Goal: Task Accomplishment & Management: Manage account settings

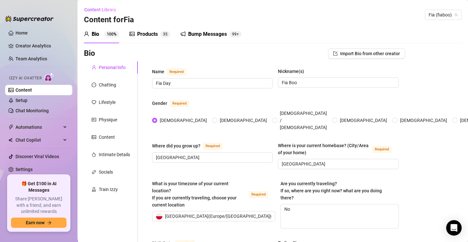
click at [149, 32] on div "Products" at bounding box center [147, 34] width 21 height 8
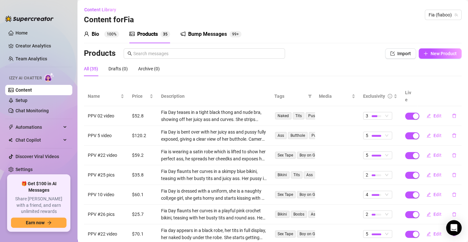
click at [194, 36] on div "Bump Messages" at bounding box center [207, 34] width 39 height 8
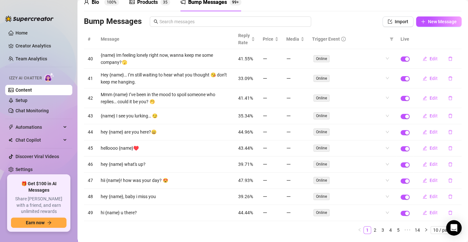
scroll to position [32, 0]
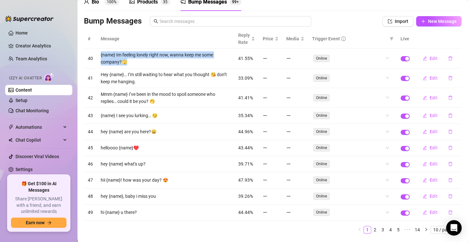
drag, startPoint x: 100, startPoint y: 54, endPoint x: 128, endPoint y: 61, distance: 28.2
click at [128, 61] on td "{name} Im feeling lonely right now, wanna keep me some company?🫣" at bounding box center [165, 59] width 137 height 20
copy td "{name} Im feeling lonely right now, wanna keep me some company?🫣"
click at [117, 62] on td "{name} Im feeling lonely right now, wanna keep me some company?🫣" at bounding box center [165, 59] width 137 height 20
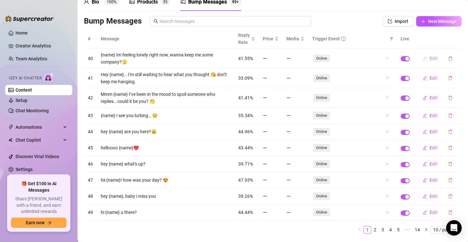
click at [423, 57] on button "Edit" at bounding box center [429, 58] width 25 height 10
type textarea "{name} Im feeling lonely right now, wanna keep me some company?🫣"
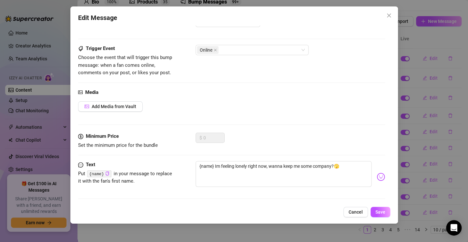
scroll to position [26, 0]
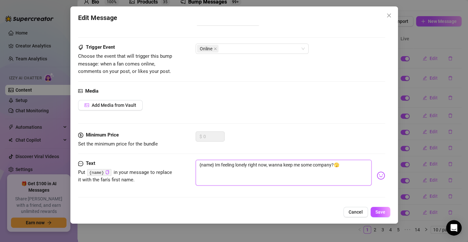
drag, startPoint x: 357, startPoint y: 167, endPoint x: 191, endPoint y: 166, distance: 165.8
click at [176, 169] on div "Text Put {name} in your message to replace it with the fan's first name. {name}…" at bounding box center [231, 176] width 307 height 32
click at [378, 215] on button "Save" at bounding box center [380, 212] width 20 height 10
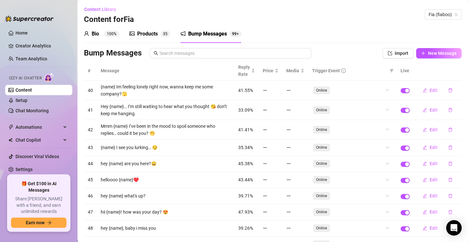
scroll to position [0, 0]
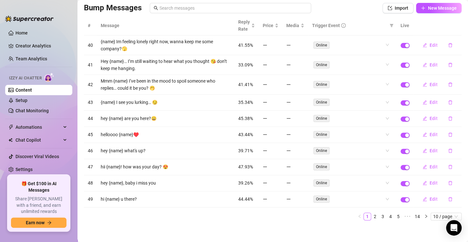
scroll to position [46, 0]
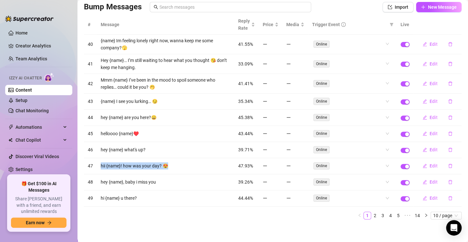
drag, startPoint x: 168, startPoint y: 167, endPoint x: 101, endPoint y: 169, distance: 67.8
click at [101, 169] on td "hii {name}! how was your day? 😍" at bounding box center [165, 166] width 137 height 16
click at [179, 169] on td "hii {name}! how was your day? 😍" at bounding box center [165, 166] width 137 height 16
click at [371, 212] on link "2" at bounding box center [374, 215] width 7 height 7
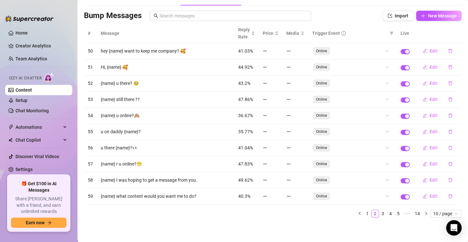
scroll to position [35, 0]
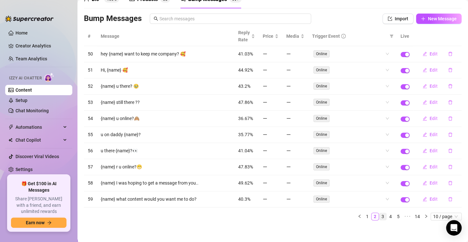
click at [379, 213] on link "3" at bounding box center [382, 216] width 7 height 7
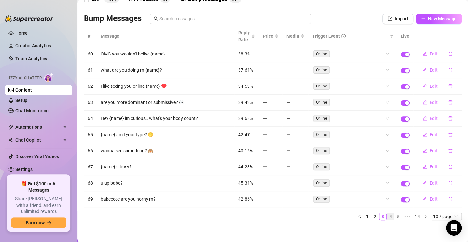
click at [387, 213] on link "4" at bounding box center [390, 216] width 7 height 7
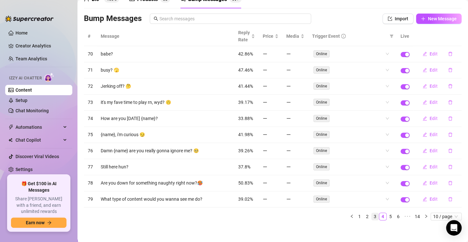
click at [373, 213] on link "3" at bounding box center [374, 216] width 7 height 7
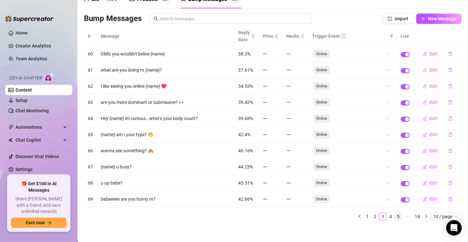
click at [387, 215] on link "4" at bounding box center [390, 216] width 7 height 7
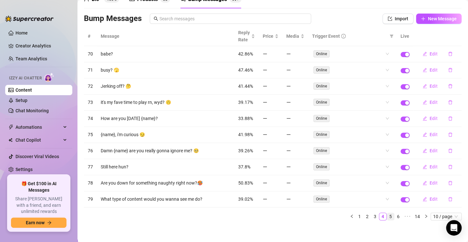
click at [387, 213] on link "5" at bounding box center [390, 216] width 7 height 7
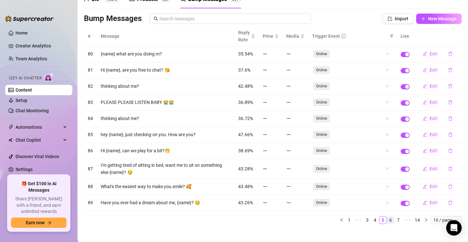
click at [387, 218] on link "6" at bounding box center [390, 219] width 7 height 7
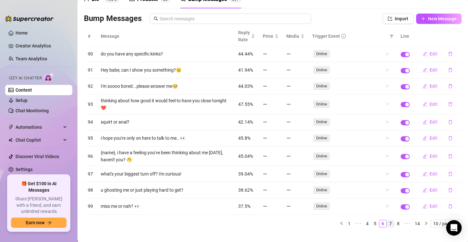
click at [387, 221] on link "7" at bounding box center [390, 223] width 7 height 7
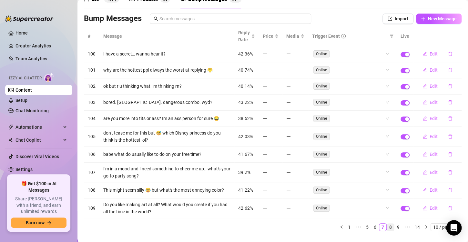
click at [387, 224] on link "8" at bounding box center [390, 227] width 7 height 7
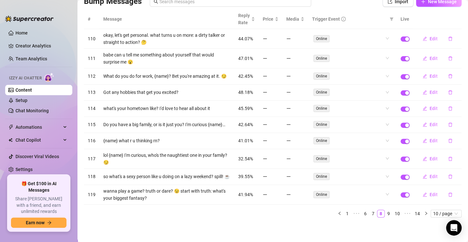
scroll to position [61, 0]
click at [385, 214] on link "9" at bounding box center [388, 213] width 7 height 7
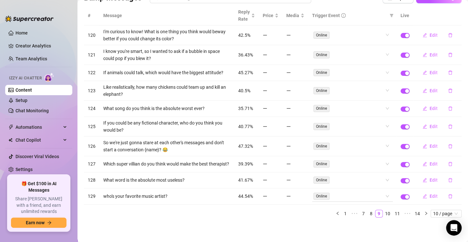
scroll to position [57, 0]
click at [383, 214] on link "10" at bounding box center [387, 213] width 9 height 7
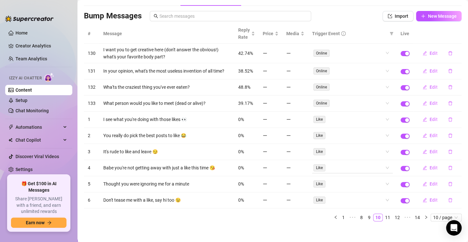
scroll to position [39, 0]
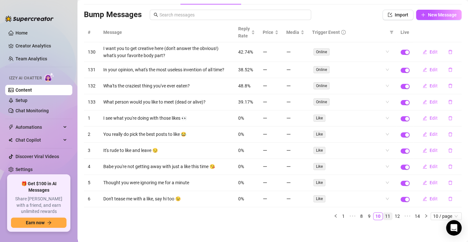
click at [383, 213] on link "11" at bounding box center [387, 216] width 9 height 7
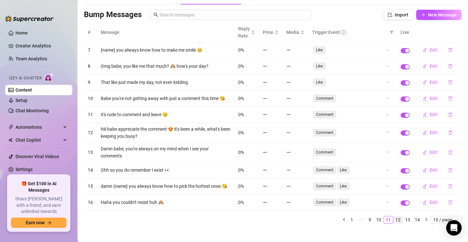
click at [394, 220] on link "12" at bounding box center [397, 219] width 9 height 7
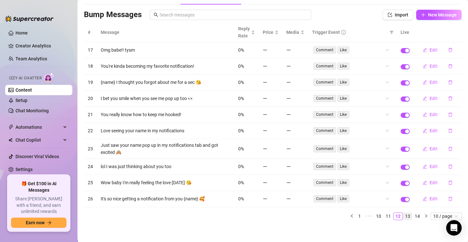
click at [403, 215] on link "13" at bounding box center [407, 216] width 9 height 7
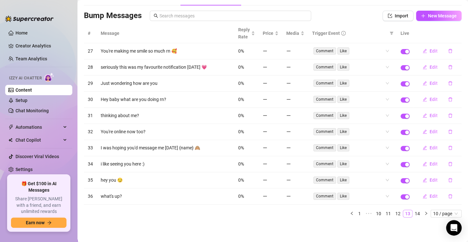
scroll to position [35, 0]
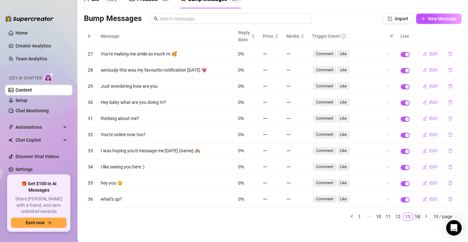
click at [413, 213] on link "14" at bounding box center [417, 216] width 9 height 7
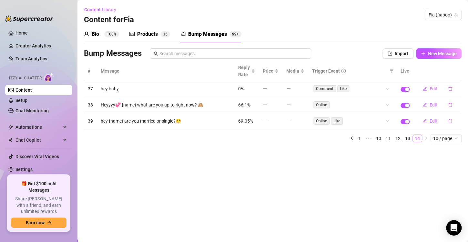
scroll to position [0, 0]
click at [408, 138] on link "13" at bounding box center [407, 138] width 9 height 7
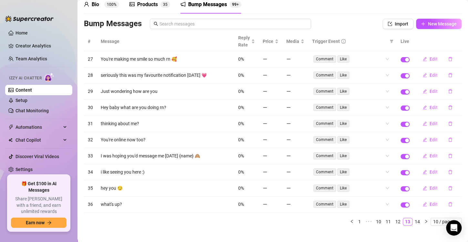
scroll to position [32, 0]
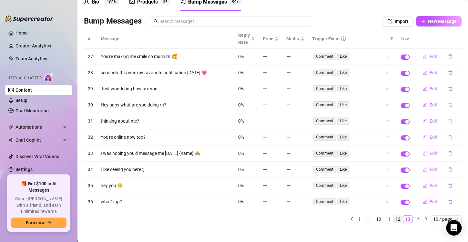
click at [393, 217] on link "12" at bounding box center [397, 218] width 9 height 7
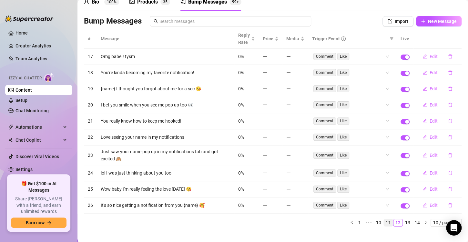
click at [384, 221] on link "11" at bounding box center [388, 222] width 9 height 7
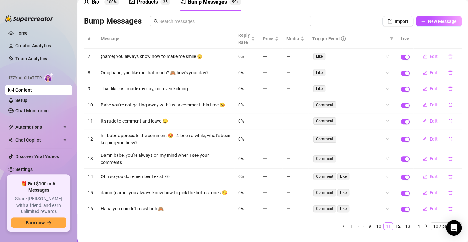
click at [394, 225] on link "12" at bounding box center [397, 226] width 9 height 7
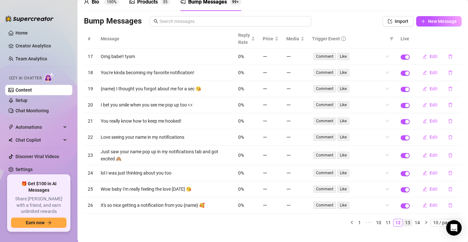
click at [403, 219] on link "13" at bounding box center [407, 222] width 9 height 7
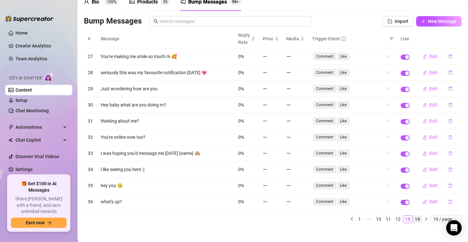
click at [413, 215] on link "14" at bounding box center [417, 218] width 9 height 7
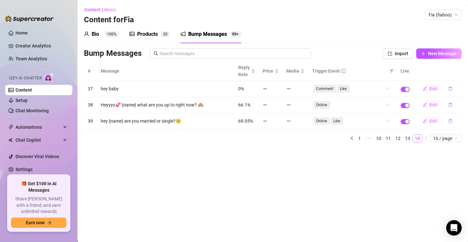
scroll to position [0, 0]
click at [446, 53] on span "New Message" at bounding box center [442, 53] width 29 height 5
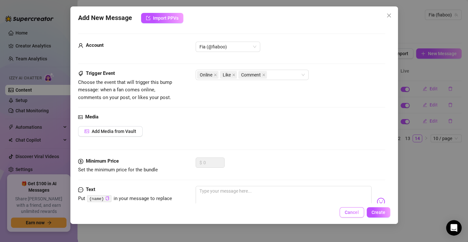
click at [345, 212] on button "Cancel" at bounding box center [351, 212] width 25 height 10
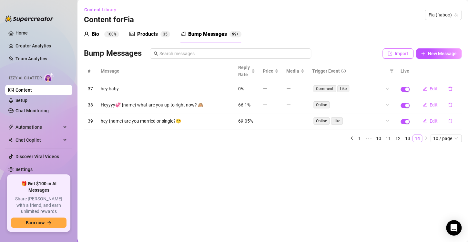
click at [390, 53] on icon "import" at bounding box center [390, 53] width 4 height 4
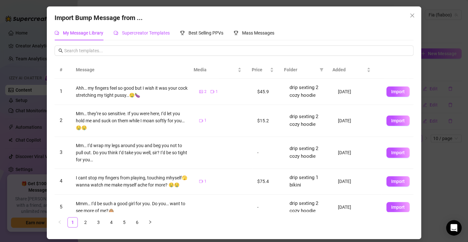
click at [157, 36] on div "Supercreator Templates" at bounding box center [142, 32] width 56 height 7
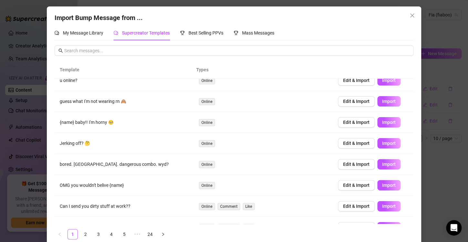
scroll to position [32, 0]
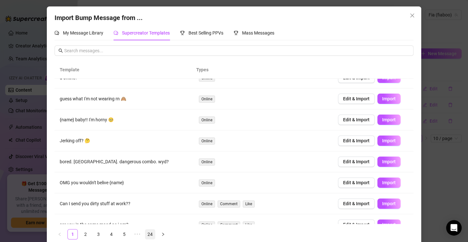
click at [148, 231] on link "24" at bounding box center [150, 234] width 10 height 10
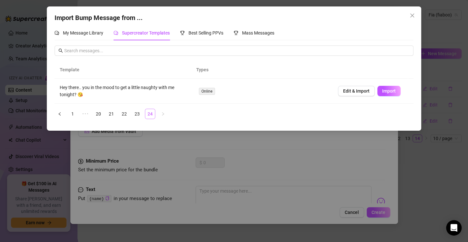
scroll to position [0, 0]
click at [134, 113] on link "23" at bounding box center [137, 114] width 10 height 10
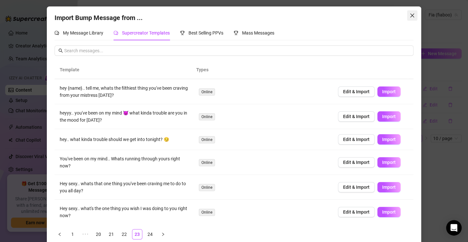
click at [409, 16] on icon "close" at bounding box center [411, 15] width 5 height 5
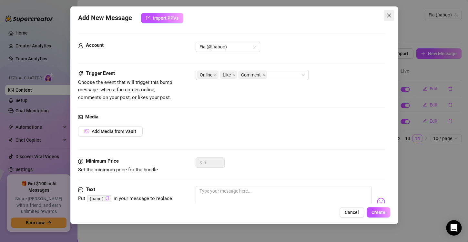
click at [389, 11] on button "Close" at bounding box center [389, 15] width 10 height 10
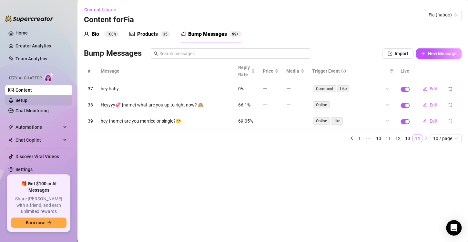
click at [27, 103] on link "Setup" at bounding box center [21, 100] width 12 height 5
